Goal: Check status: Check status

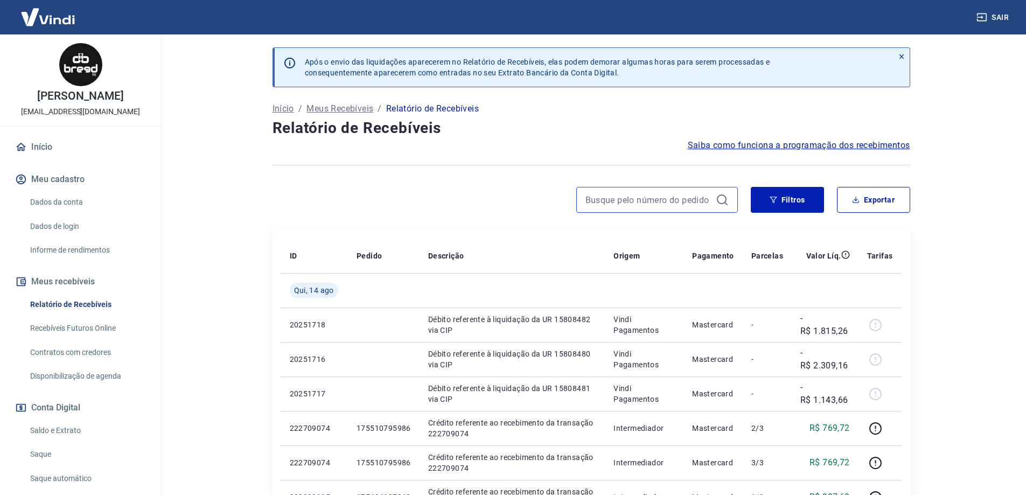
paste input "17417827940-1"
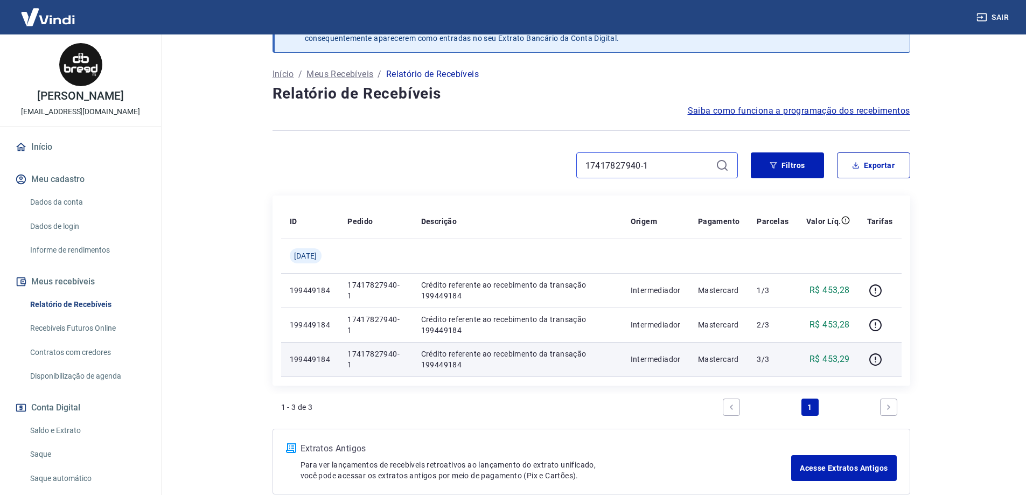
scroll to position [54, 0]
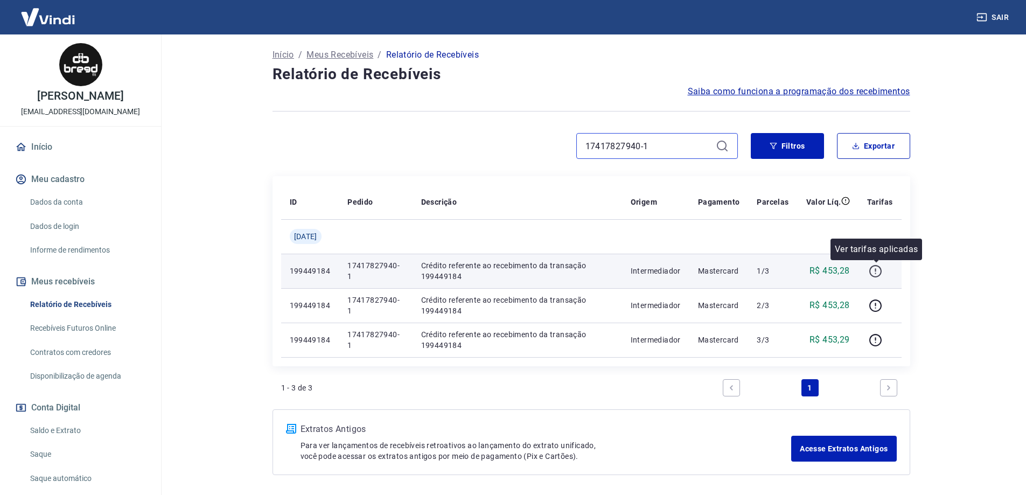
type input "17417827940-1"
click at [881, 273] on icon "button" at bounding box center [875, 271] width 13 height 13
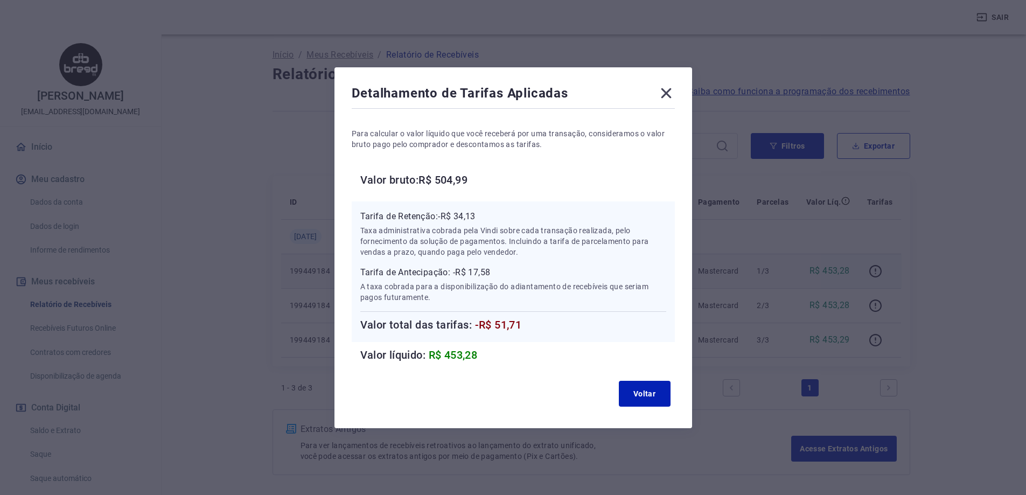
click at [667, 91] on icon at bounding box center [666, 93] width 10 height 10
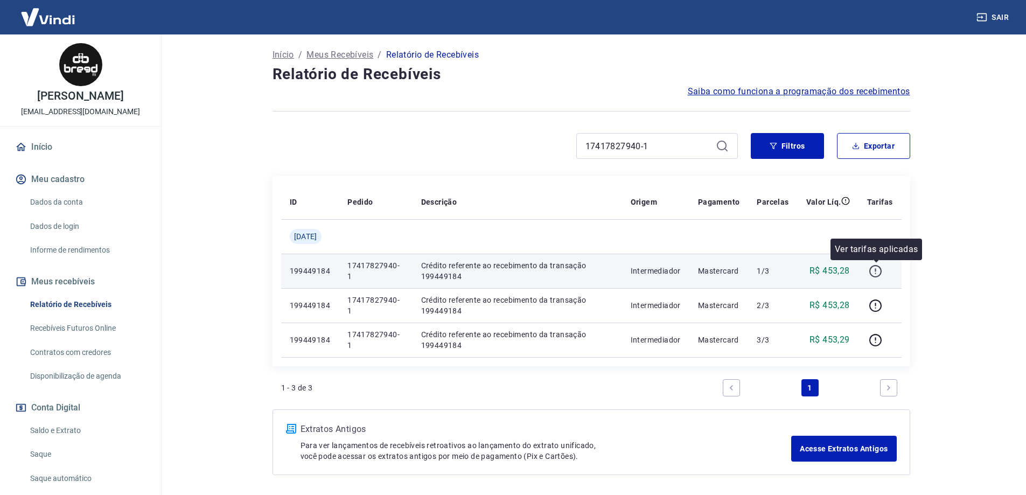
click at [876, 266] on icon "button" at bounding box center [875, 271] width 13 height 13
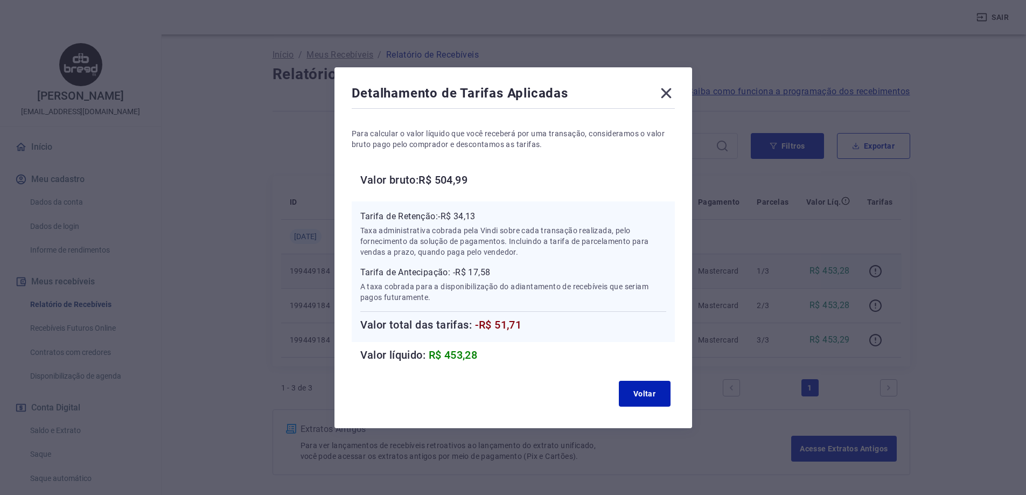
click at [537, 339] on div "Tarifa de Retenção: -R$ 34,13 Taxa administrativa cobrada pela Vindi sobre cada…" at bounding box center [513, 271] width 323 height 141
click at [466, 255] on p "Taxa administrativa cobrada pela Vindi sobre cada transação realizada, pelo for…" at bounding box center [513, 241] width 306 height 32
click at [679, 82] on div "Detalhamento de Tarifas Aplicadas Para calcular o valor líquido que você recebe…" at bounding box center [514, 247] width 358 height 361
click at [673, 92] on icon at bounding box center [666, 93] width 17 height 17
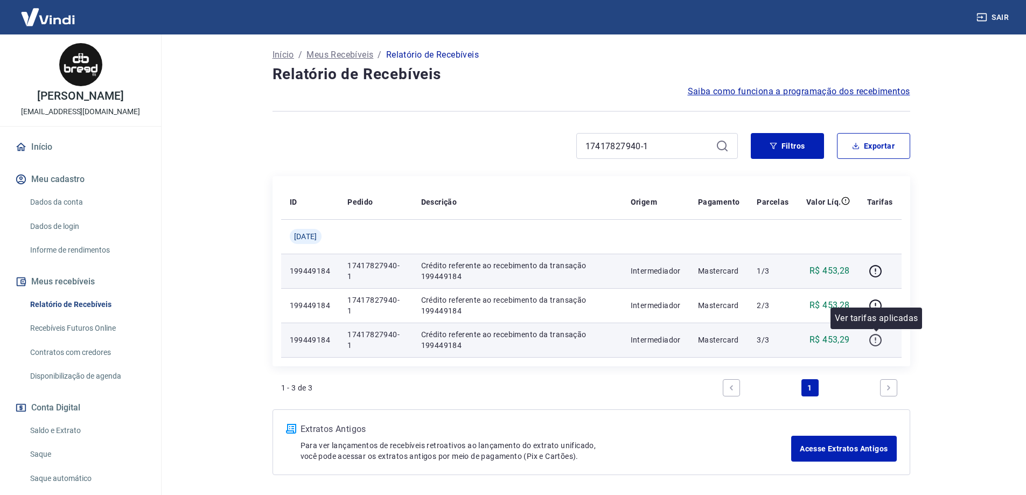
click at [880, 343] on icon "button" at bounding box center [875, 339] width 13 height 13
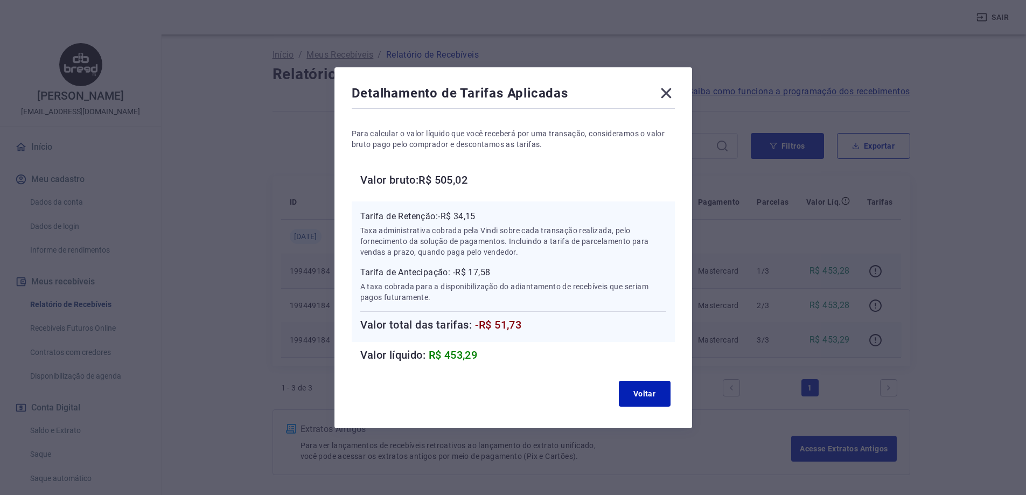
click at [675, 86] on icon at bounding box center [666, 93] width 17 height 17
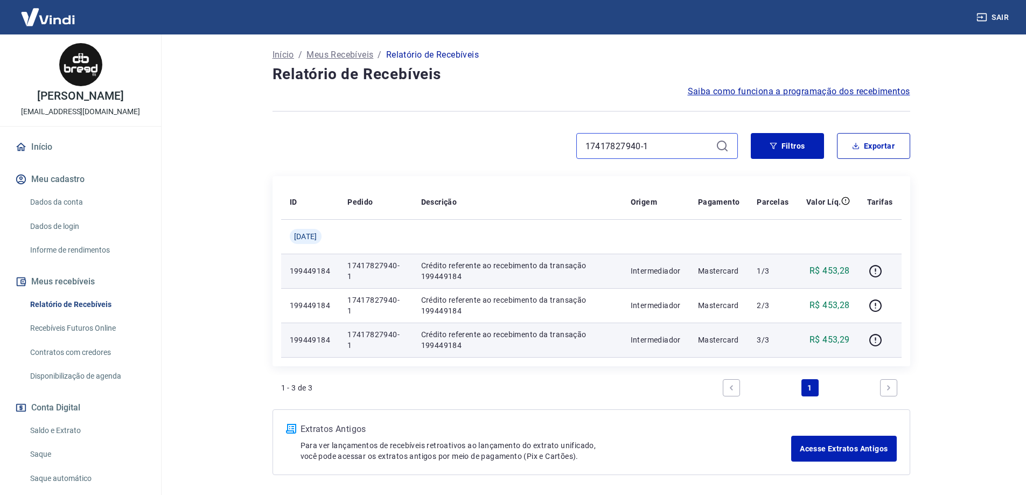
drag, startPoint x: 661, startPoint y: 152, endPoint x: 544, endPoint y: 152, distance: 116.9
click at [546, 152] on div "17417827940-1" at bounding box center [505, 146] width 465 height 26
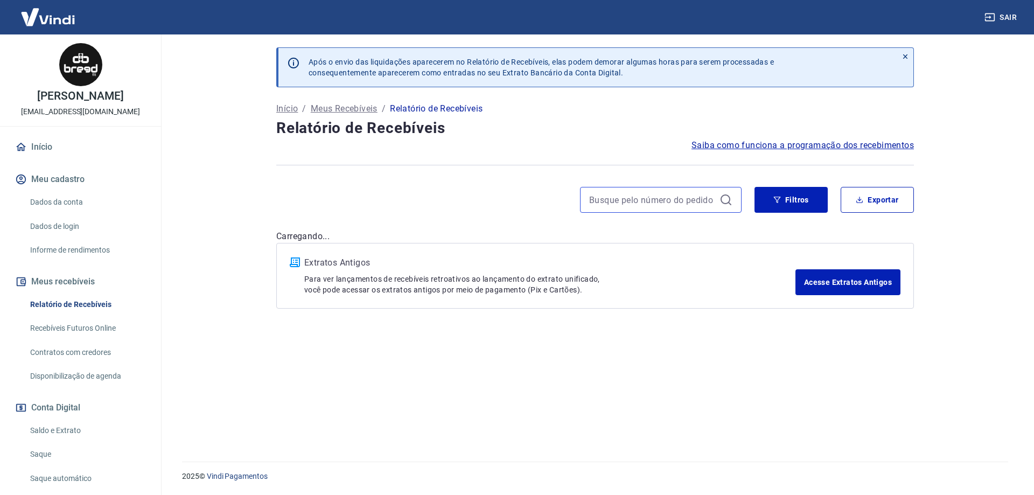
drag, startPoint x: 638, startPoint y: 199, endPoint x: 656, endPoint y: 206, distance: 18.6
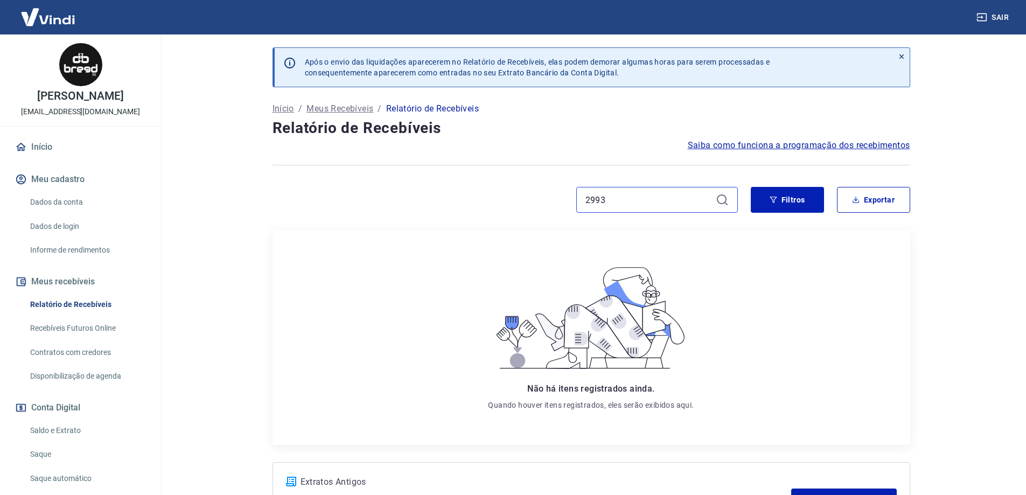
type input "2993"
drag, startPoint x: 613, startPoint y: 200, endPoint x: 519, endPoint y: 212, distance: 94.4
click at [521, 212] on div "2993" at bounding box center [505, 200] width 465 height 26
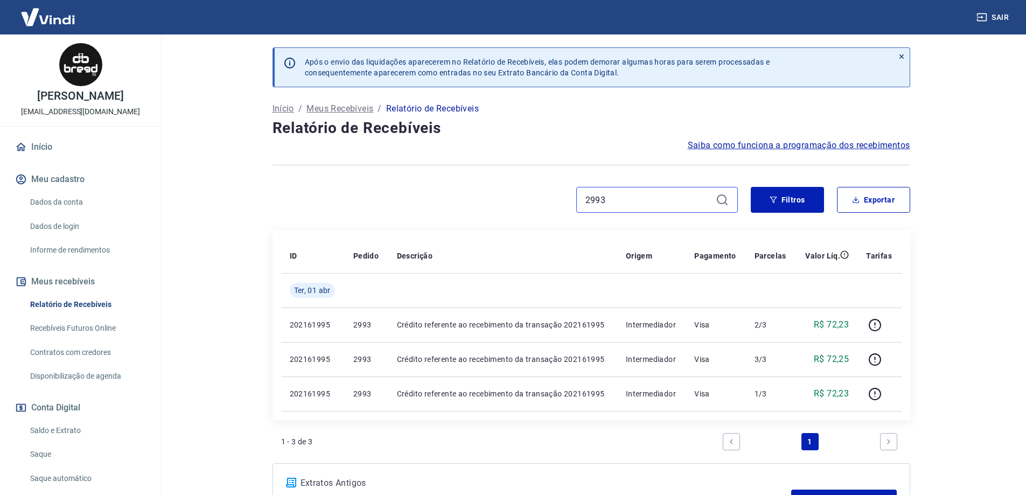
type input "2993"
drag, startPoint x: 457, startPoint y: 105, endPoint x: 415, endPoint y: 169, distance: 76.5
click at [415, 169] on div at bounding box center [592, 165] width 638 height 26
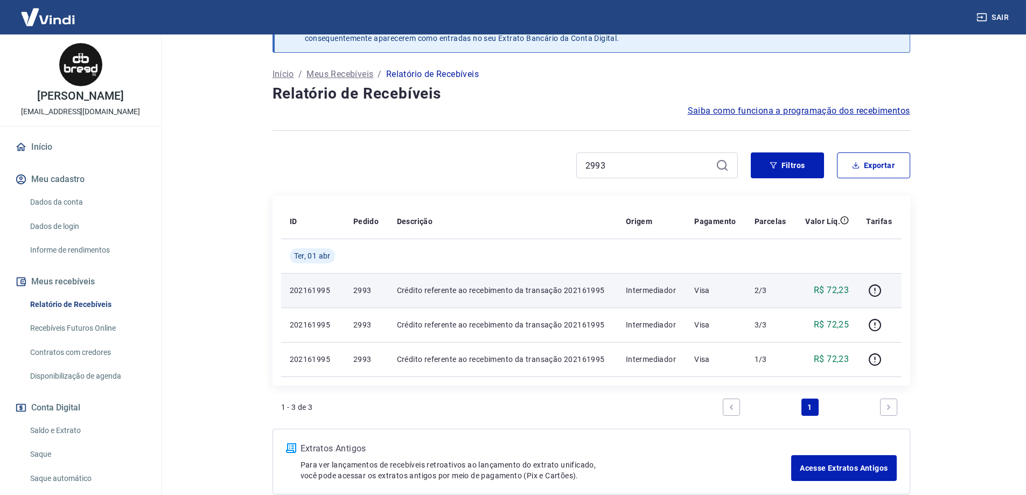
scroll to position [54, 0]
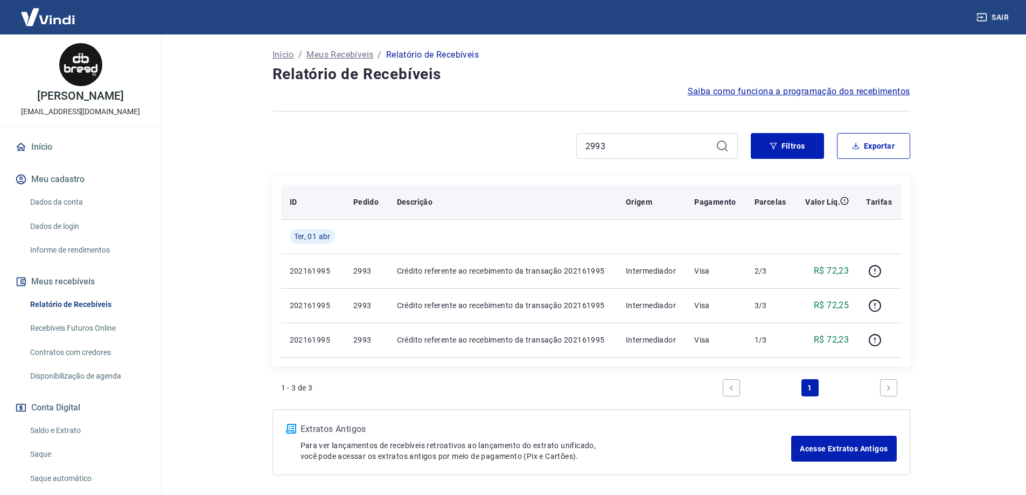
click at [430, 198] on p "Descrição" at bounding box center [415, 202] width 36 height 11
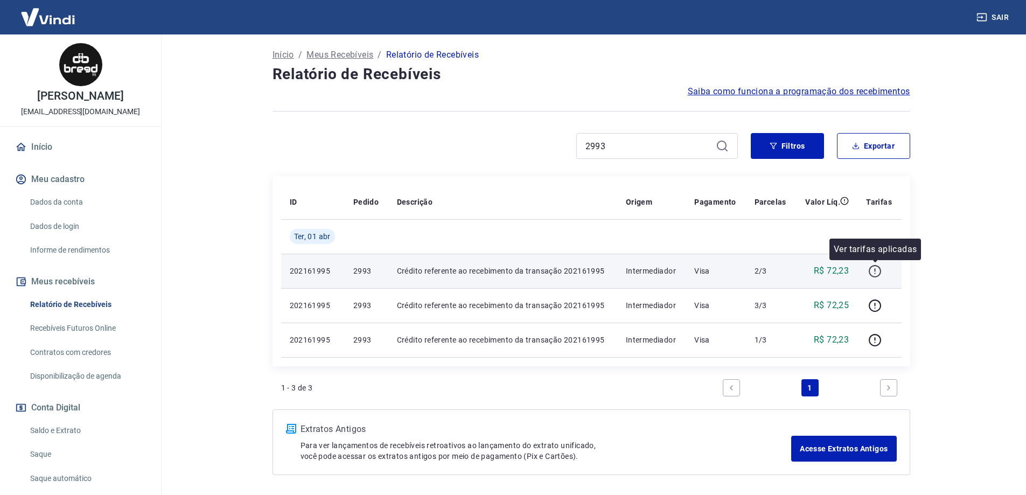
click at [873, 273] on icon "button" at bounding box center [874, 271] width 13 height 13
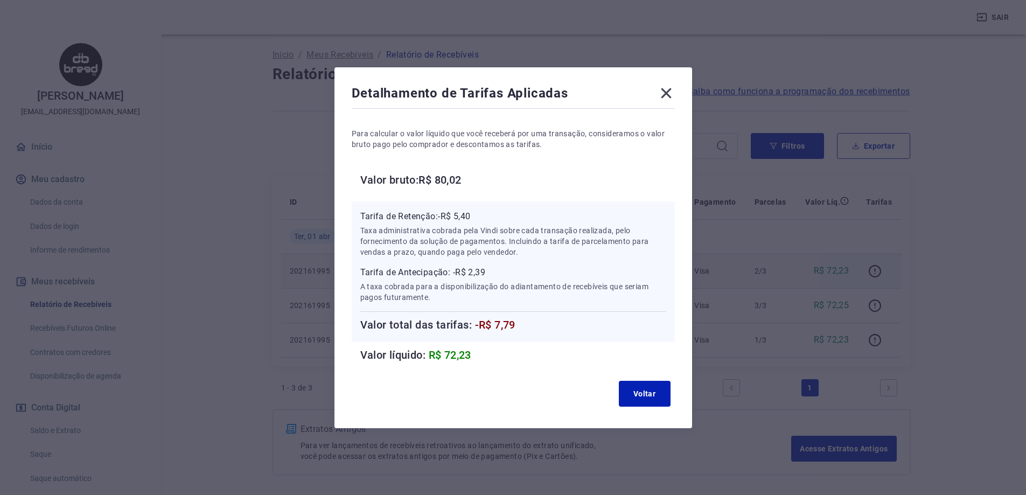
click at [563, 225] on p "Taxa administrativa cobrada pela Vindi sobre cada transação realizada, pelo for…" at bounding box center [513, 241] width 306 height 32
click at [667, 88] on icon at bounding box center [666, 93] width 17 height 17
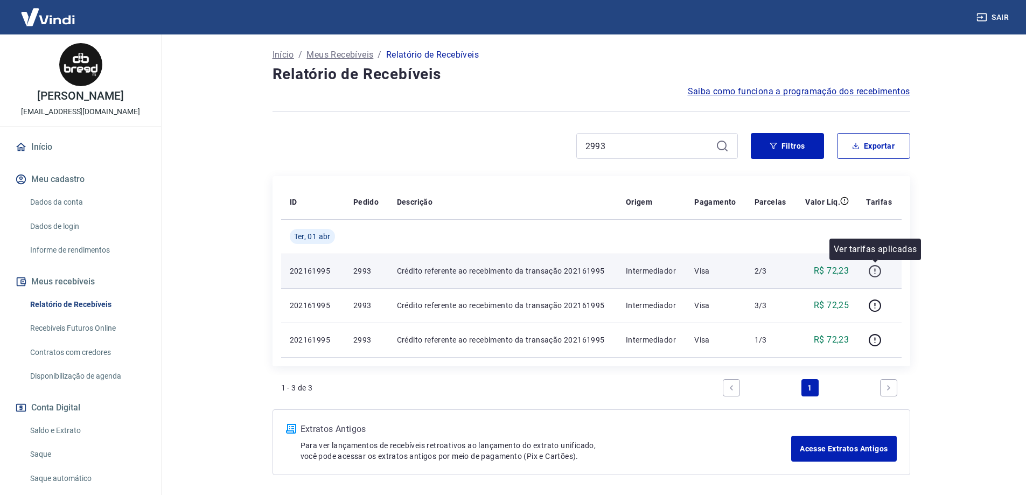
click at [876, 267] on icon "button" at bounding box center [874, 271] width 13 height 13
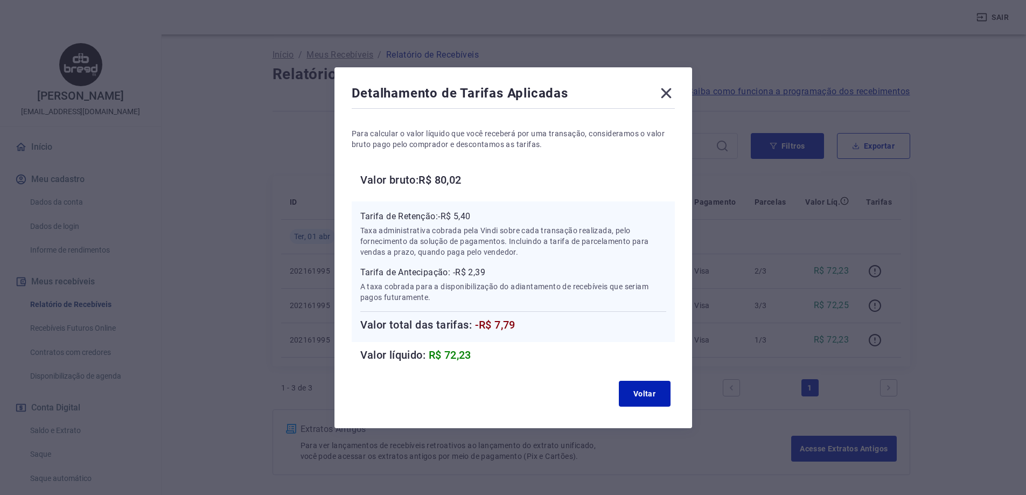
click at [669, 88] on icon at bounding box center [666, 93] width 17 height 17
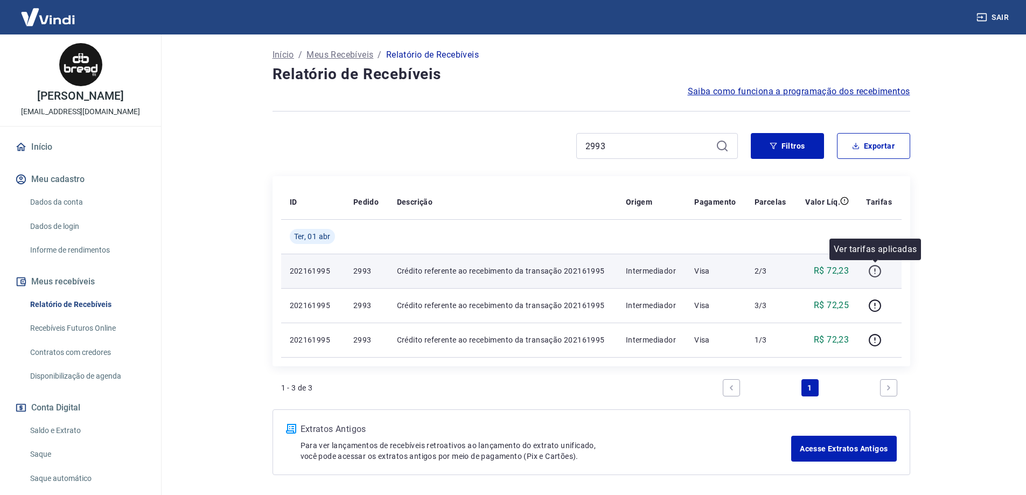
click at [878, 270] on icon "button" at bounding box center [874, 271] width 13 height 13
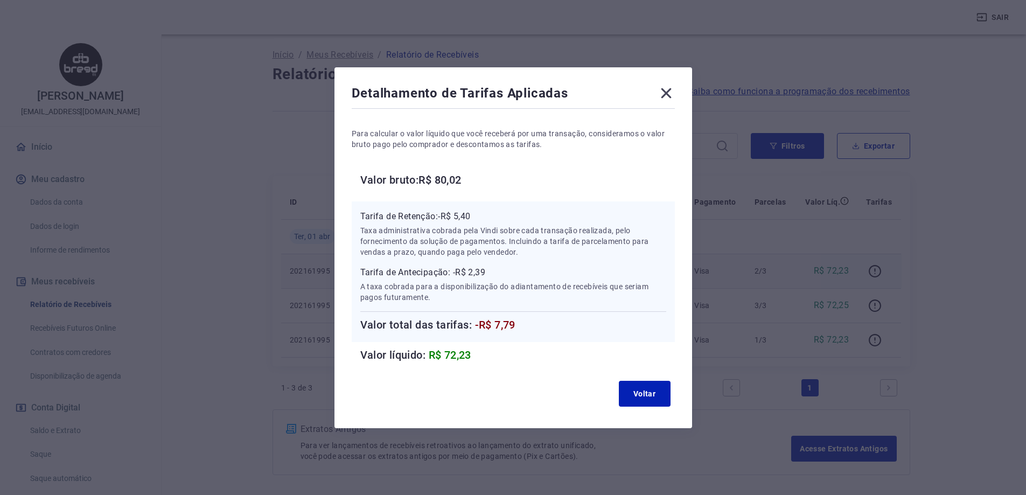
click at [669, 90] on icon at bounding box center [666, 93] width 17 height 17
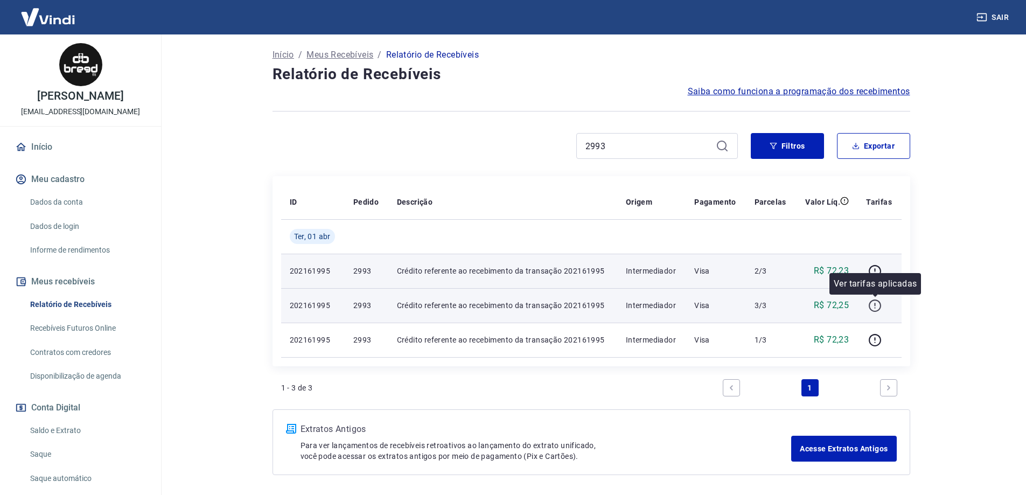
click at [874, 307] on icon "button" at bounding box center [874, 305] width 13 height 13
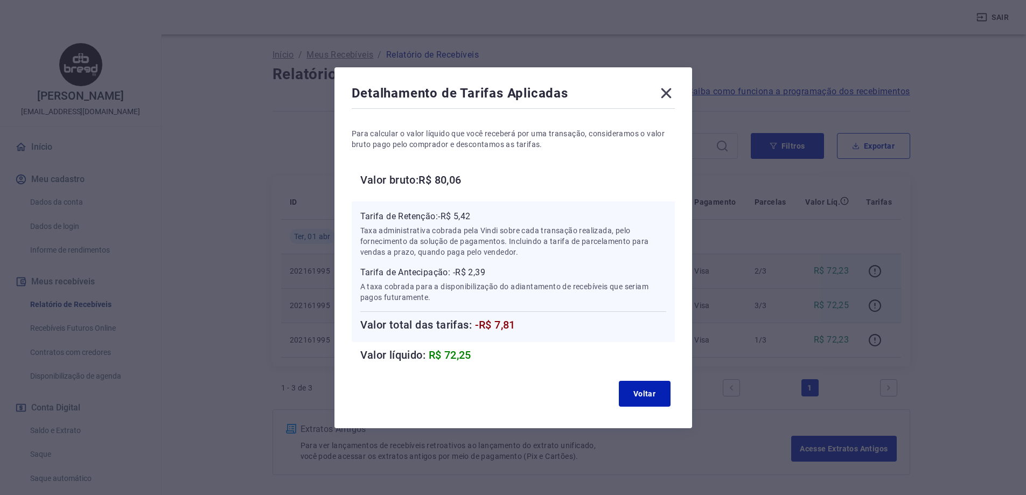
click at [675, 88] on icon at bounding box center [666, 93] width 17 height 17
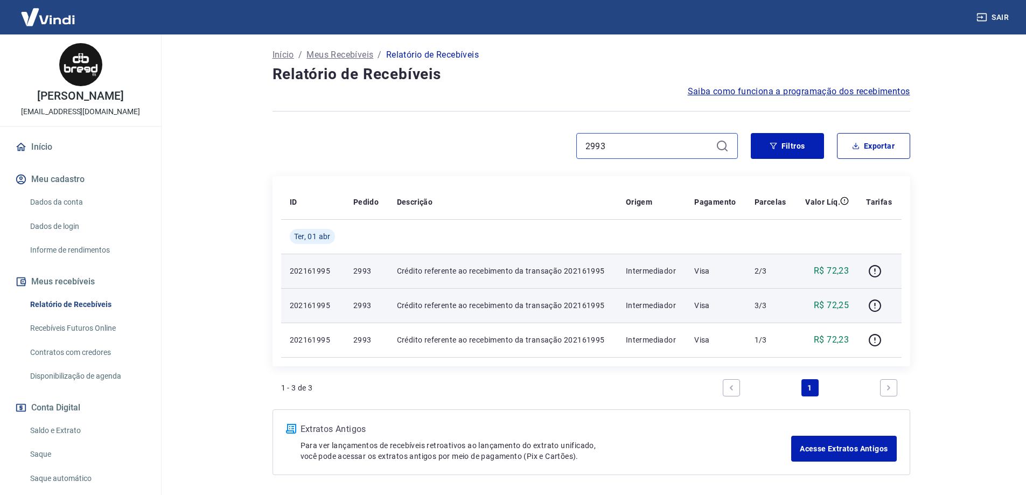
drag, startPoint x: 611, startPoint y: 146, endPoint x: 558, endPoint y: 146, distance: 53.3
click at [558, 146] on div "2993" at bounding box center [505, 146] width 465 height 26
paste input "2937"
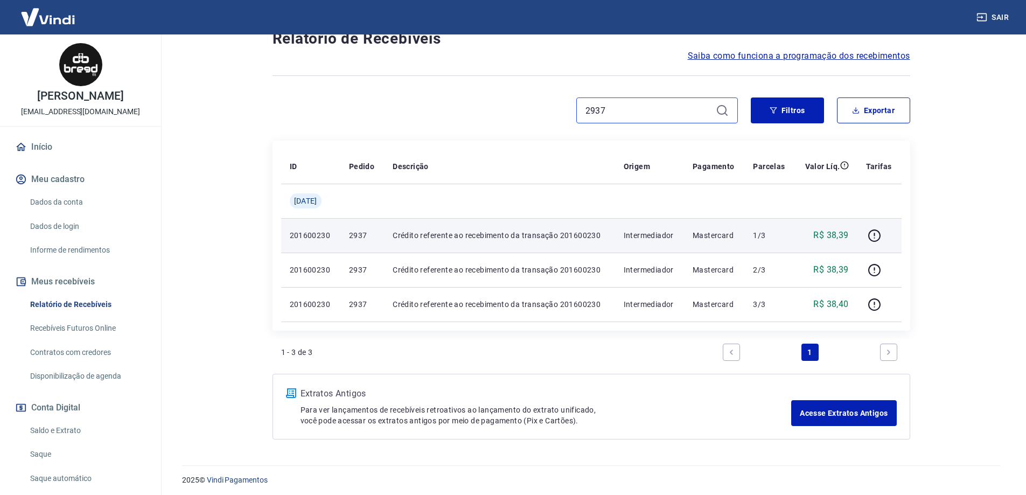
scroll to position [93, 0]
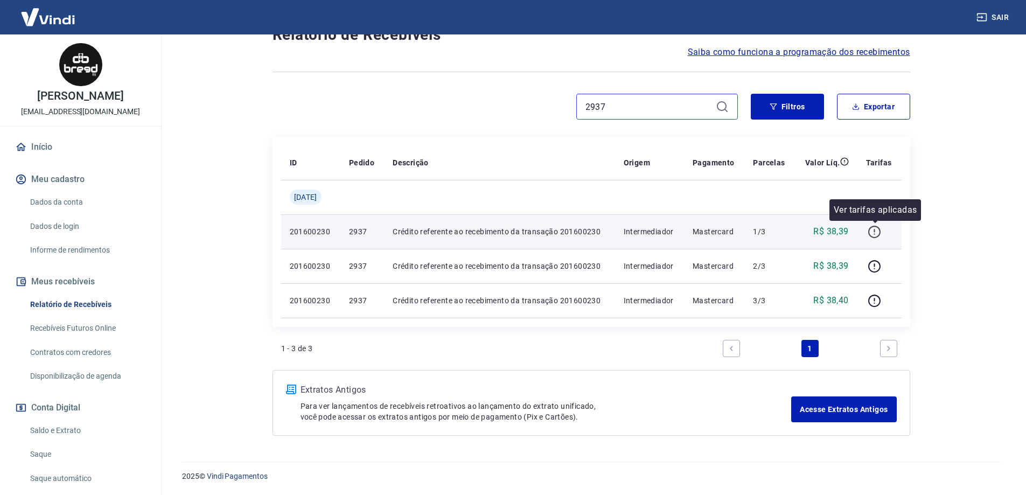
type input "2937"
click at [878, 229] on icon "button" at bounding box center [874, 231] width 13 height 13
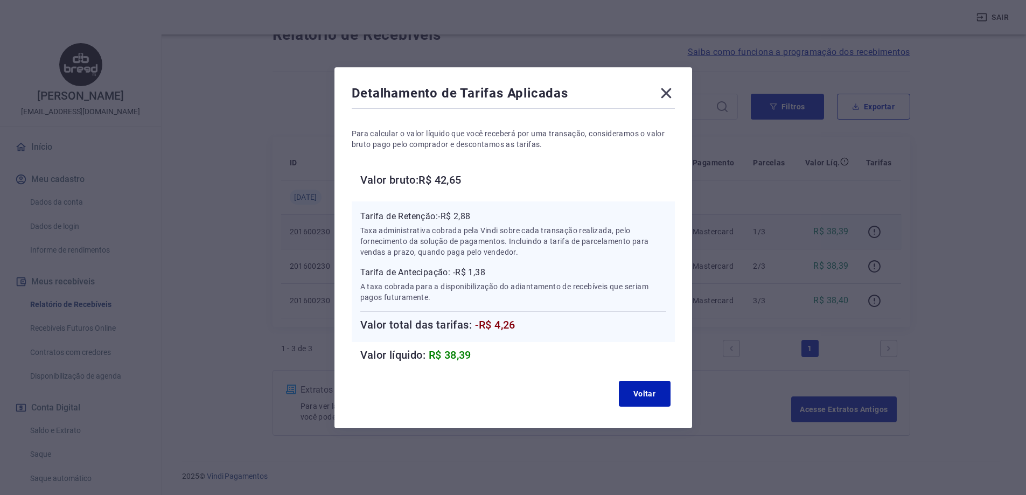
click at [674, 95] on icon at bounding box center [666, 93] width 17 height 17
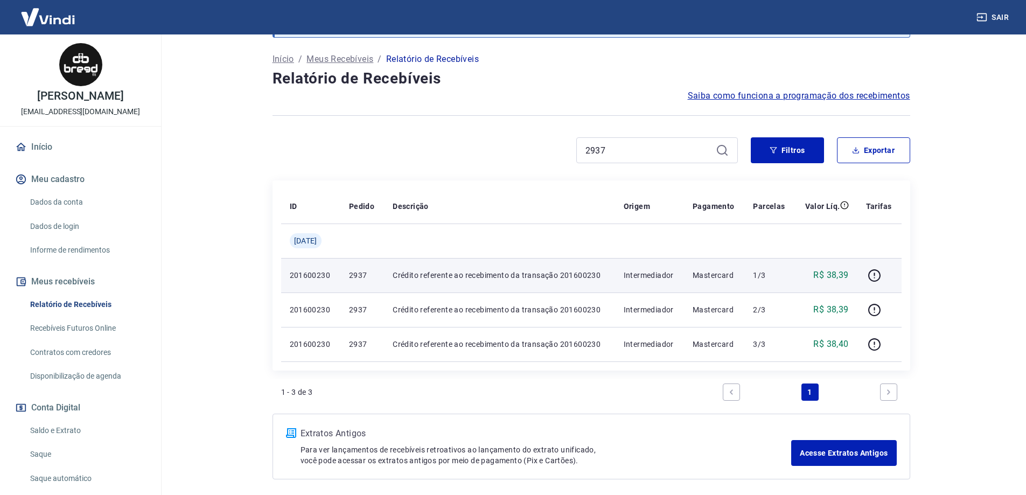
scroll to position [0, 0]
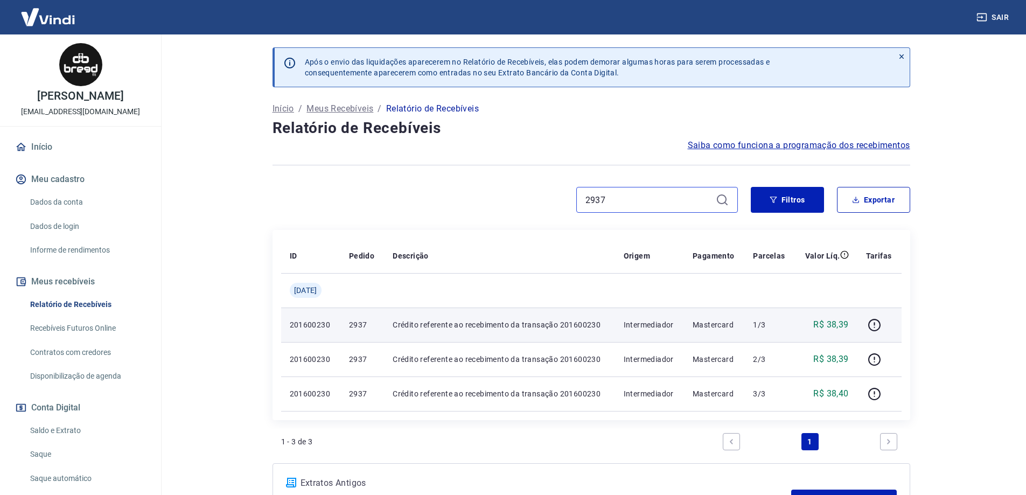
drag, startPoint x: 620, startPoint y: 200, endPoint x: 568, endPoint y: 205, distance: 51.9
click at [574, 202] on div "2937" at bounding box center [505, 200] width 465 height 26
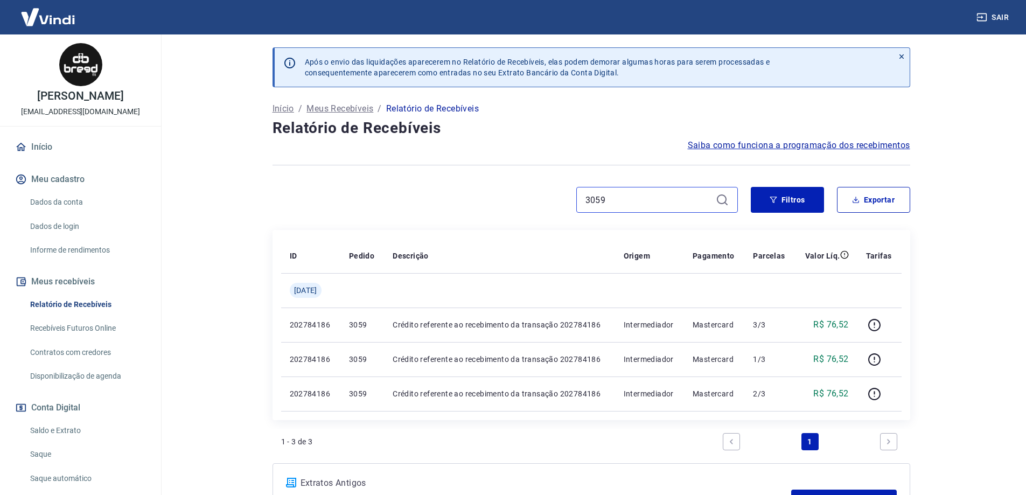
type input "3059"
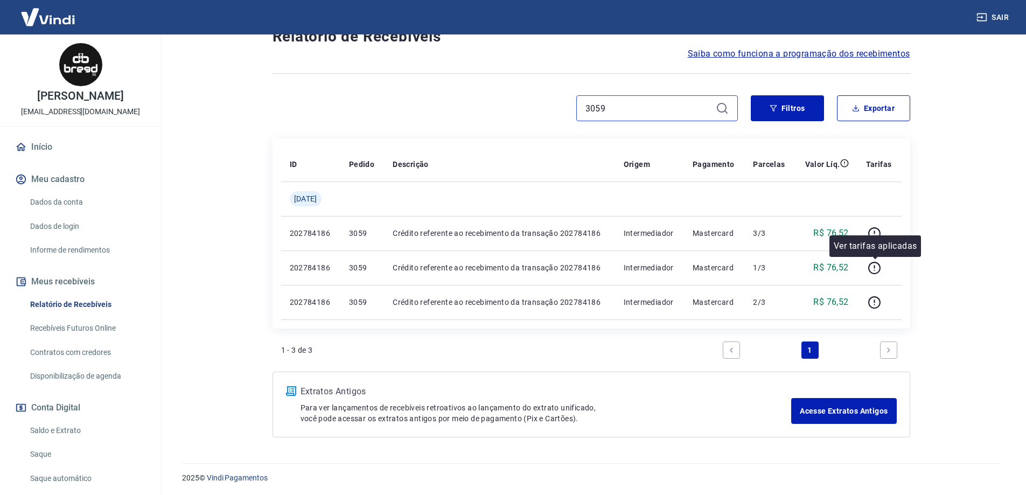
scroll to position [93, 0]
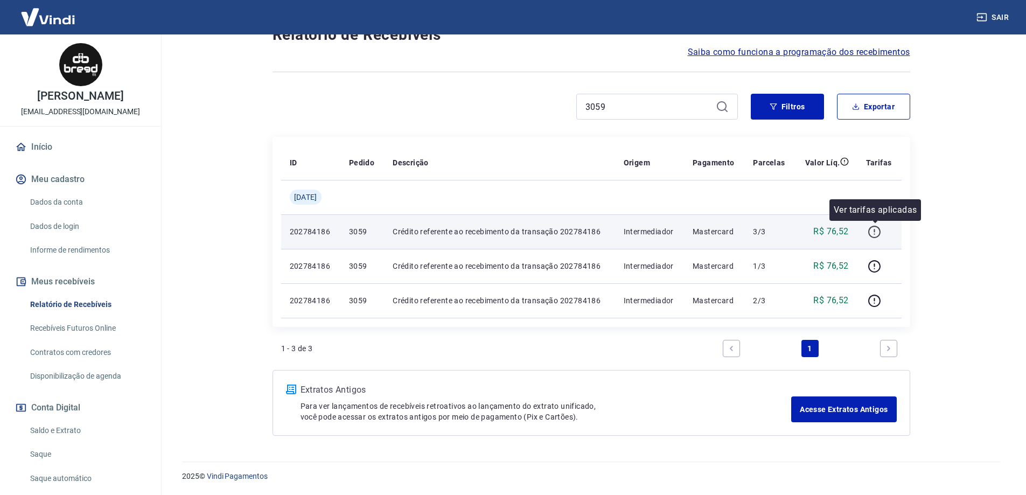
click at [871, 233] on icon "button" at bounding box center [874, 231] width 13 height 13
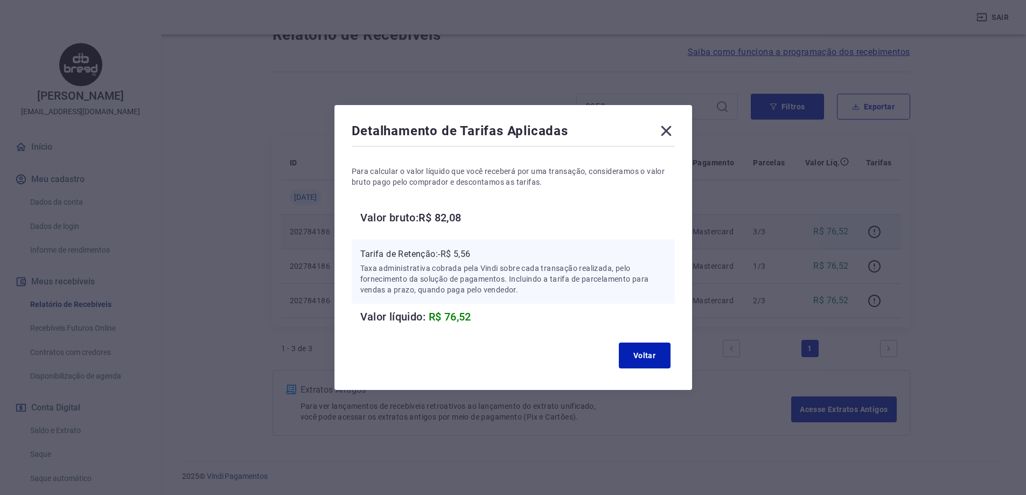
click at [667, 134] on icon at bounding box center [666, 131] width 10 height 10
